Goal: Navigation & Orientation: Find specific page/section

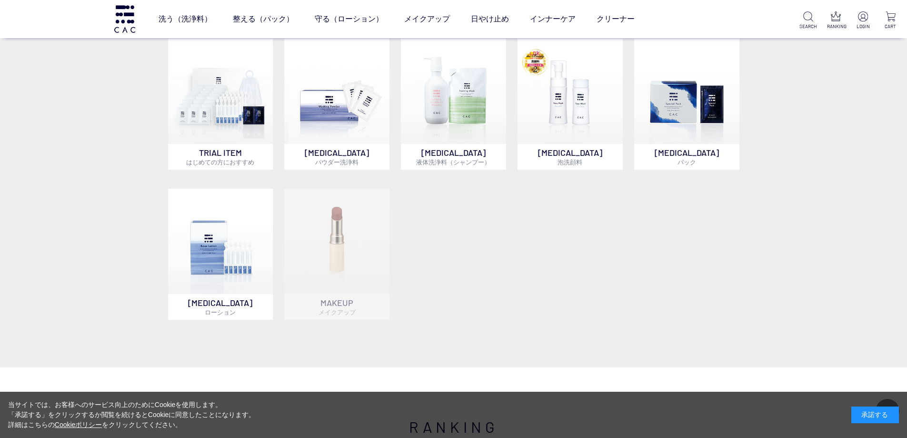
scroll to position [619, 0]
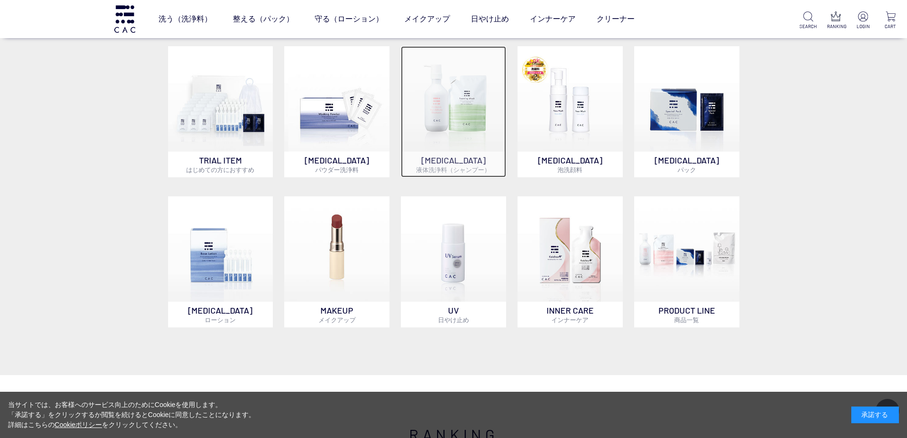
click at [458, 108] on img at bounding box center [453, 98] width 105 height 105
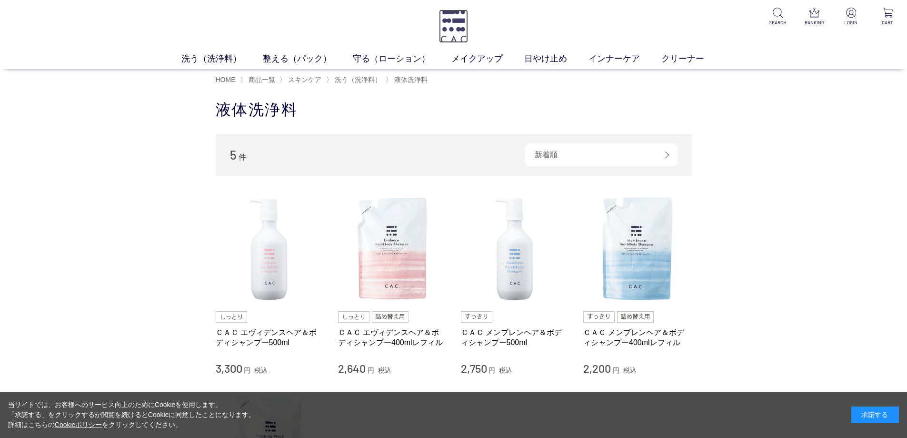
click at [449, 25] on img at bounding box center [453, 26] width 29 height 33
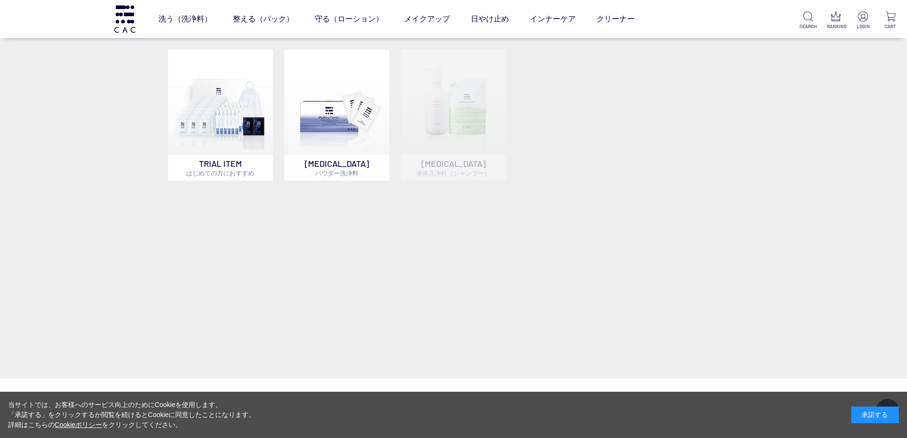
scroll to position [619, 0]
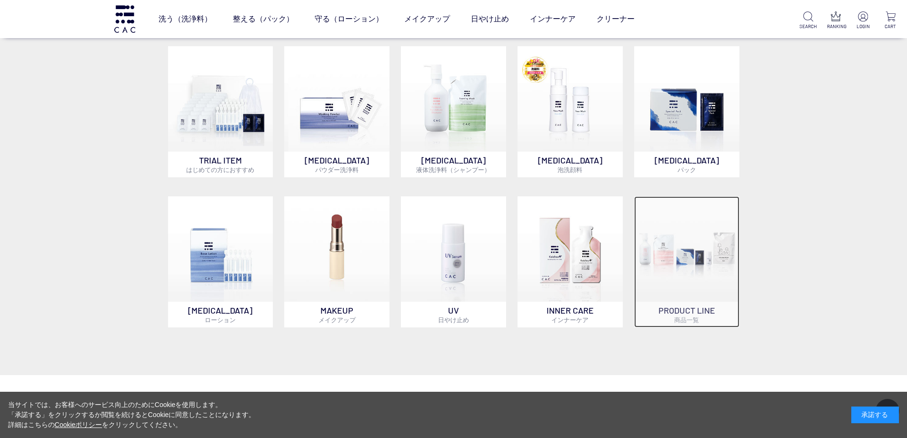
click at [681, 311] on p "PRODUCT LINE 商品一覧" at bounding box center [686, 314] width 105 height 26
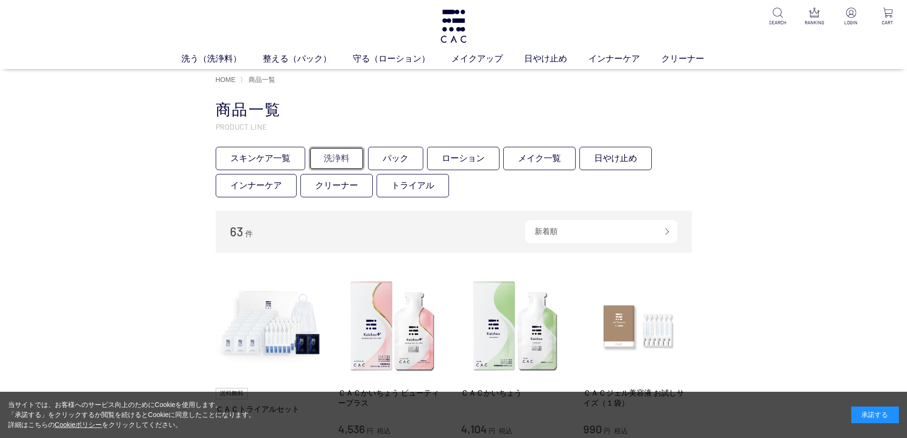
click at [341, 155] on link "洗浄料" at bounding box center [336, 158] width 55 height 23
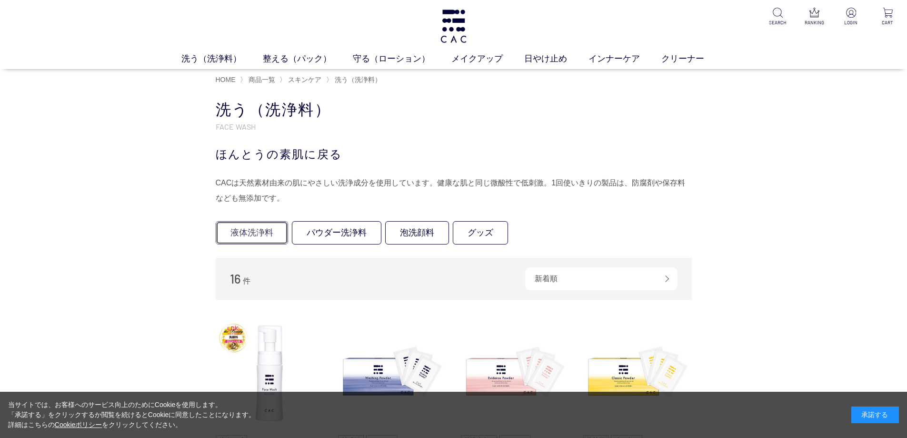
click at [258, 238] on link "液体洗浄料" at bounding box center [252, 232] width 72 height 23
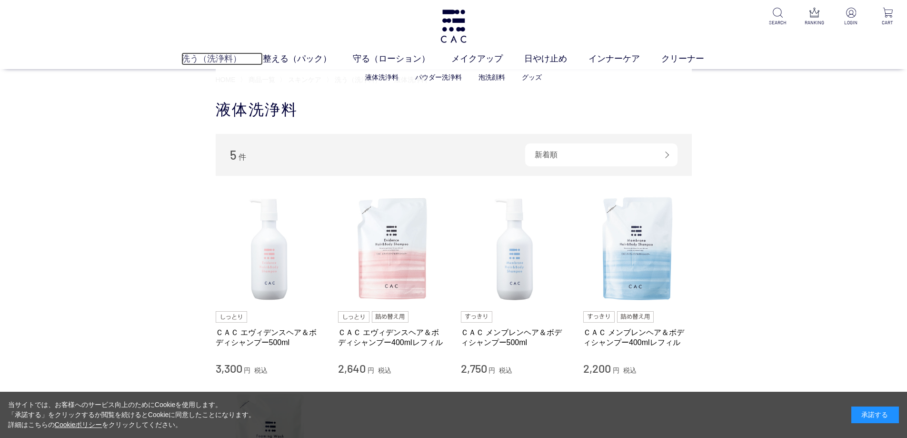
click at [223, 55] on link "洗う（洗浄料）" at bounding box center [221, 58] width 81 height 13
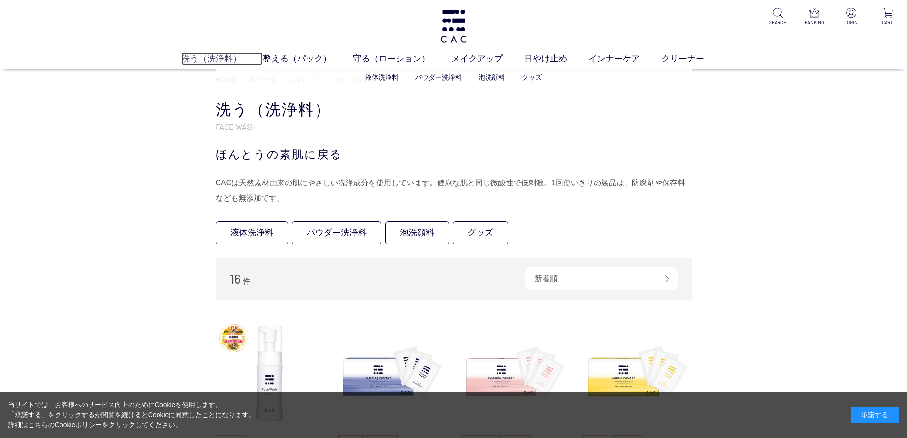
click at [200, 57] on link "洗う（洗浄料）" at bounding box center [221, 58] width 81 height 13
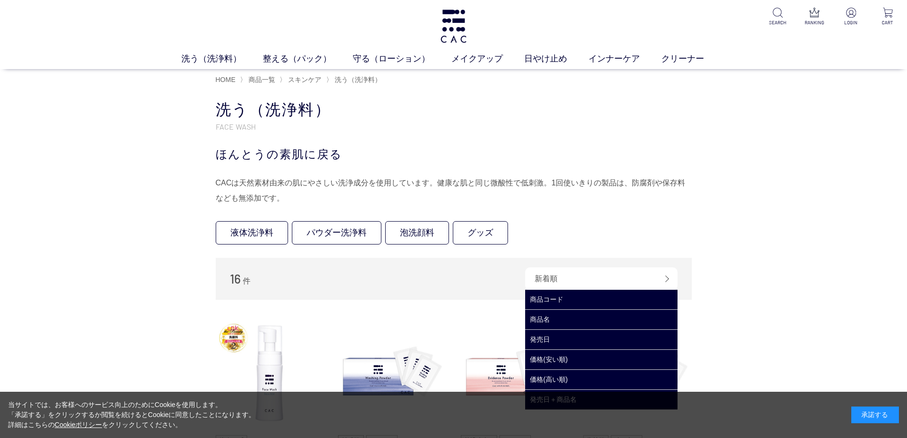
click at [542, 271] on div "新着順" at bounding box center [601, 278] width 152 height 23
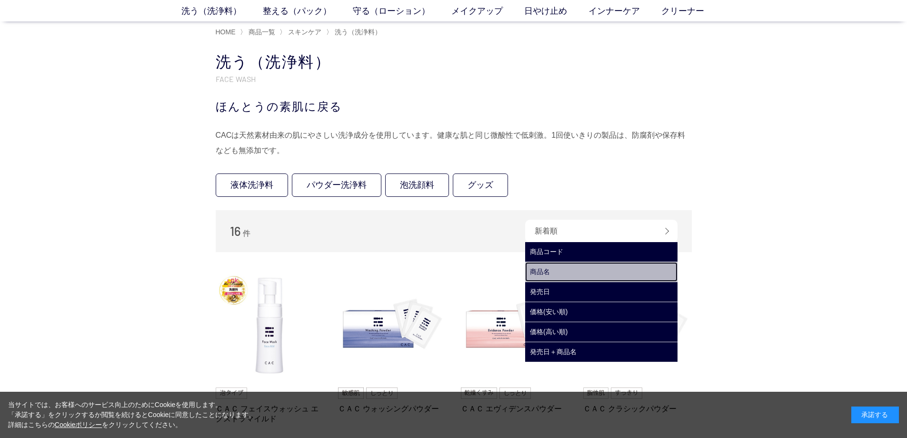
click at [542, 272] on link "商品名" at bounding box center [601, 272] width 152 height 20
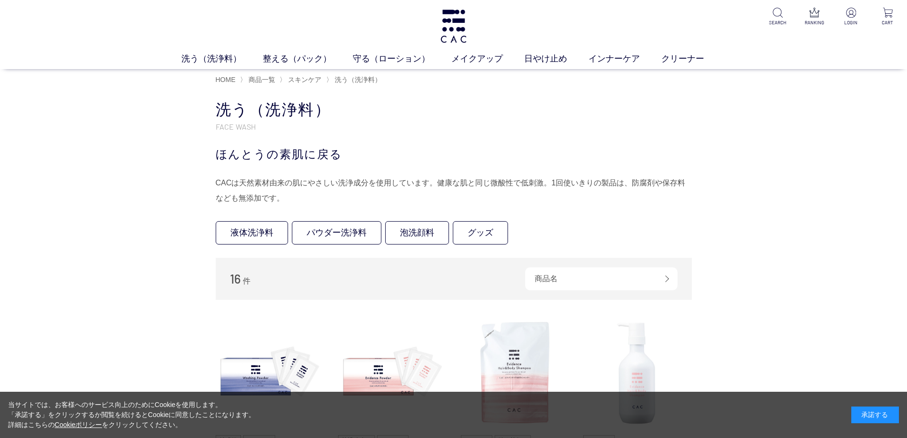
scroll to position [48, 0]
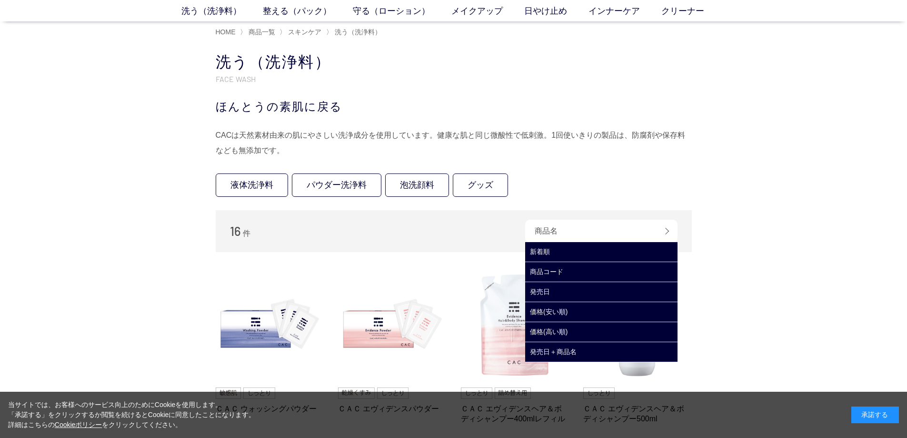
click at [561, 229] on div "商品名" at bounding box center [601, 231] width 152 height 23
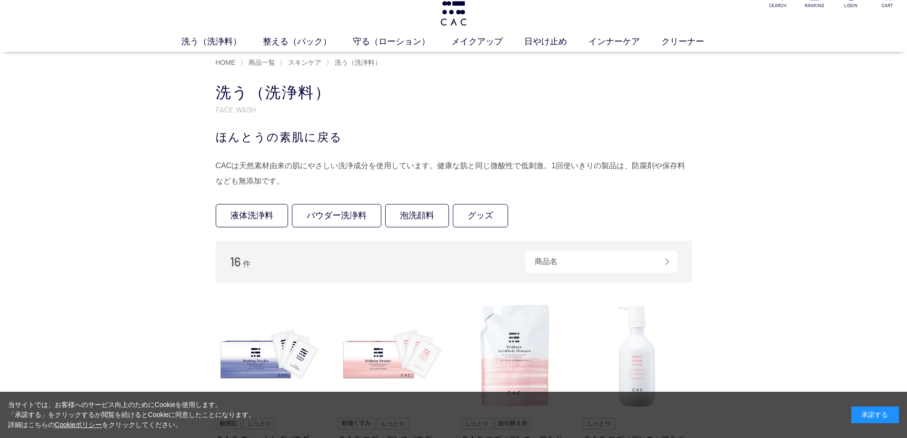
scroll to position [0, 0]
